Goal: Task Accomplishment & Management: Manage account settings

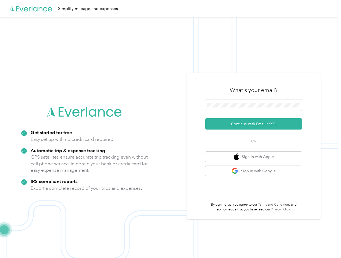
click at [170, 129] on img at bounding box center [169, 146] width 338 height 258
click at [170, 9] on div "Simplify mileage and expenses" at bounding box center [169, 8] width 338 height 17
click at [256, 124] on button "Continue with Email / SSO" at bounding box center [253, 123] width 97 height 11
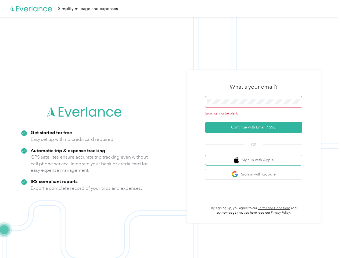
click at [256, 157] on button "Sign in with Apple" at bounding box center [253, 160] width 97 height 10
click at [256, 171] on button "Sign in with Google" at bounding box center [253, 174] width 97 height 10
